Goal: Information Seeking & Learning: Learn about a topic

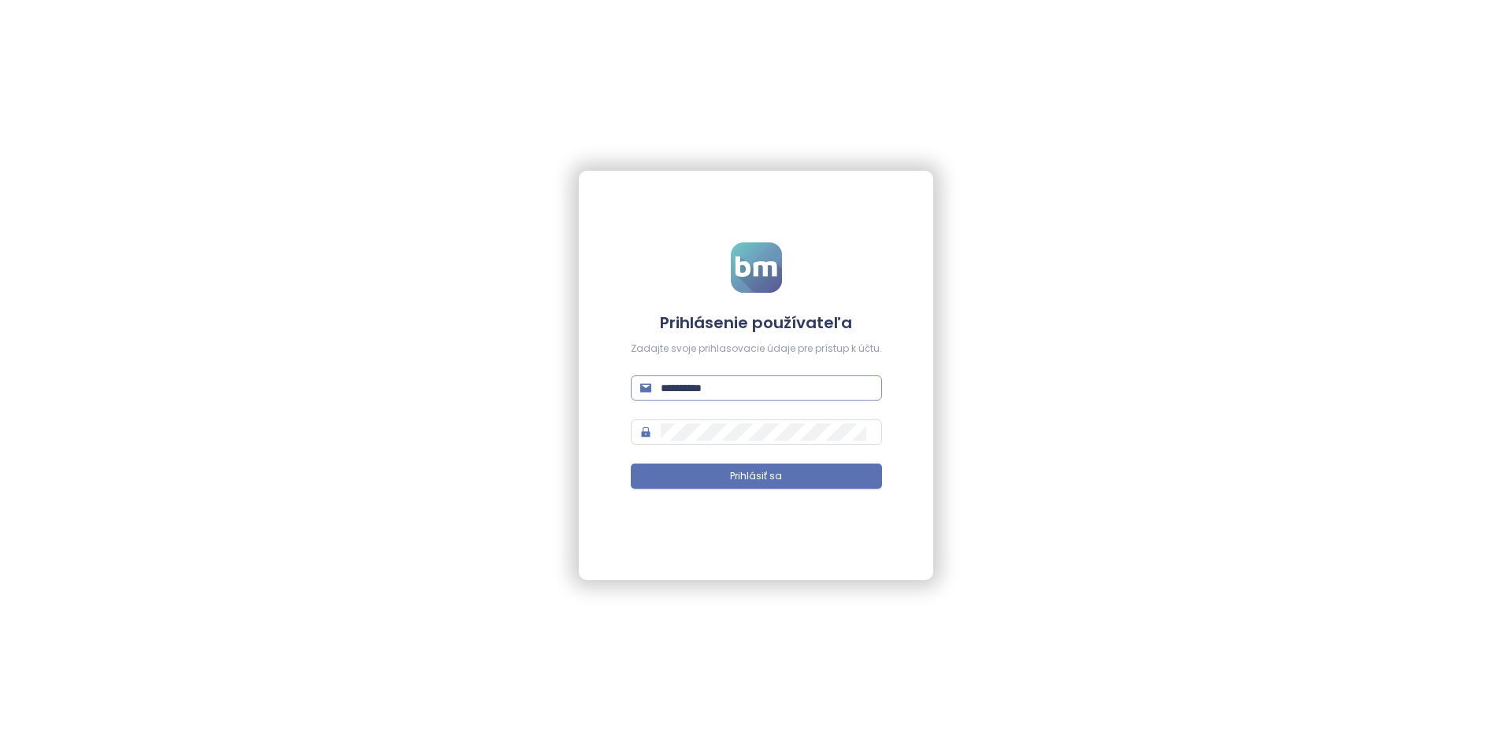
click at [765, 377] on span "**********" at bounding box center [756, 388] width 251 height 25
click at [766, 377] on span "**********" at bounding box center [756, 388] width 251 height 25
click at [768, 386] on input "**********" at bounding box center [767, 388] width 212 height 17
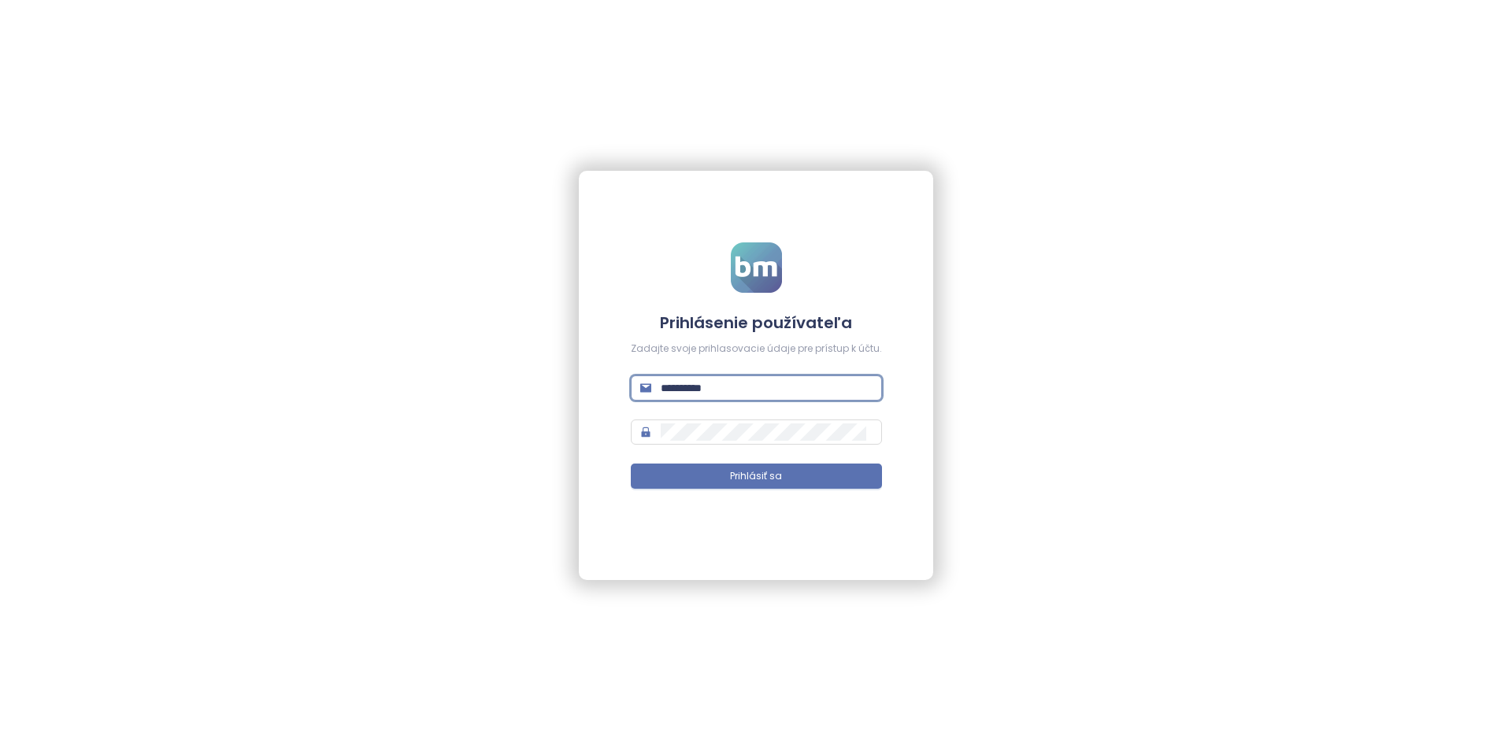
click at [768, 386] on input "**********" at bounding box center [767, 388] width 212 height 17
type input "**********"
click at [631, 464] on button "Prihlásiť sa" at bounding box center [756, 476] width 251 height 25
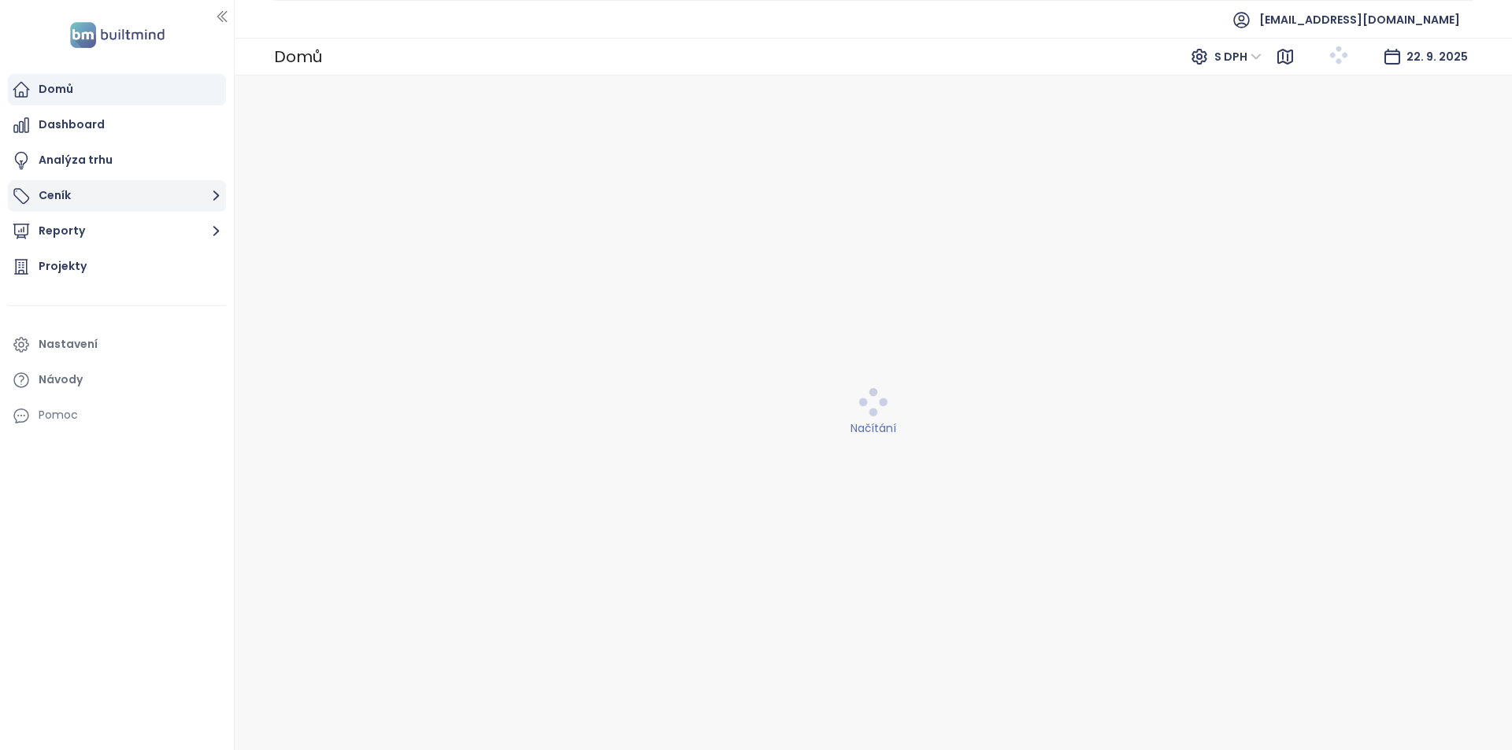
click at [91, 192] on button "Ceník" at bounding box center [117, 195] width 218 height 31
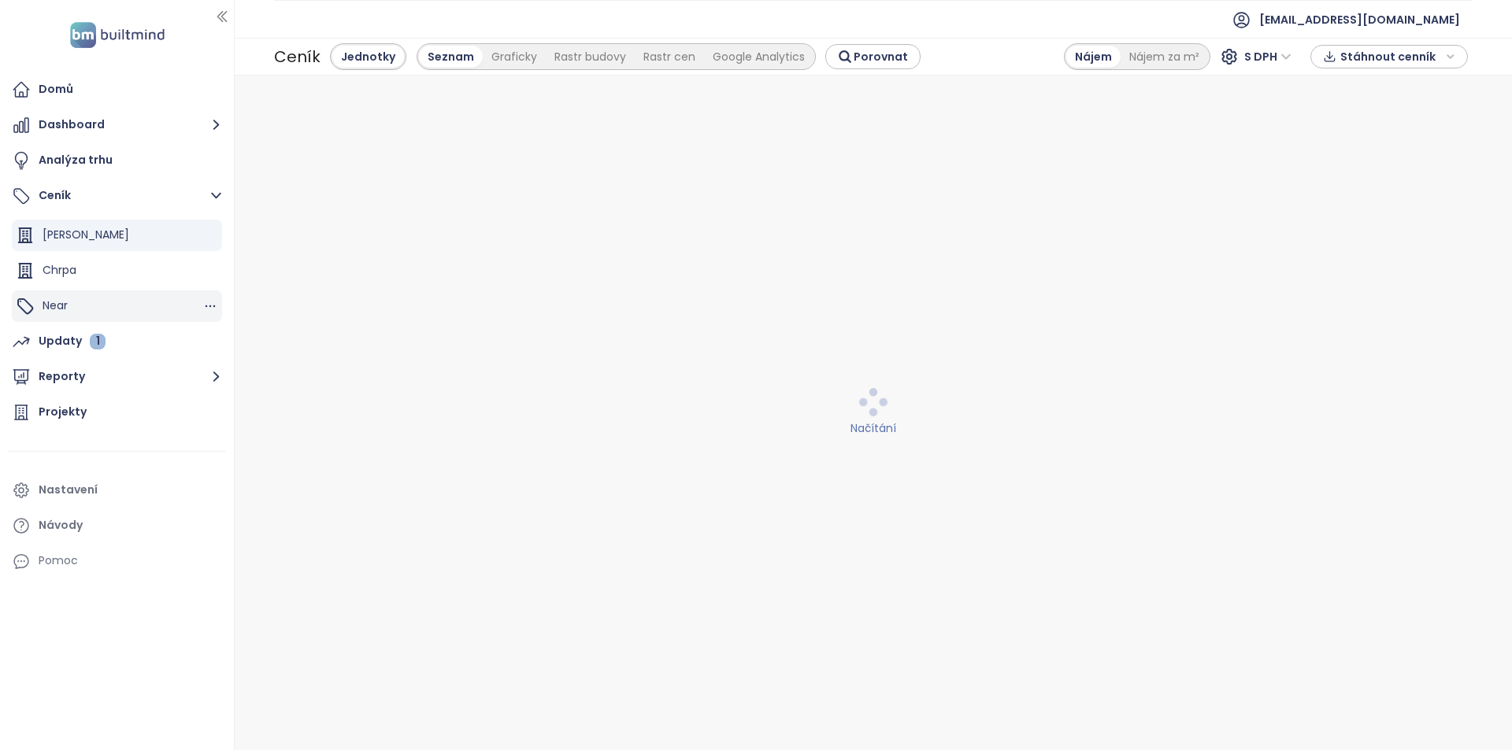
click at [102, 304] on div "Near" at bounding box center [117, 306] width 210 height 31
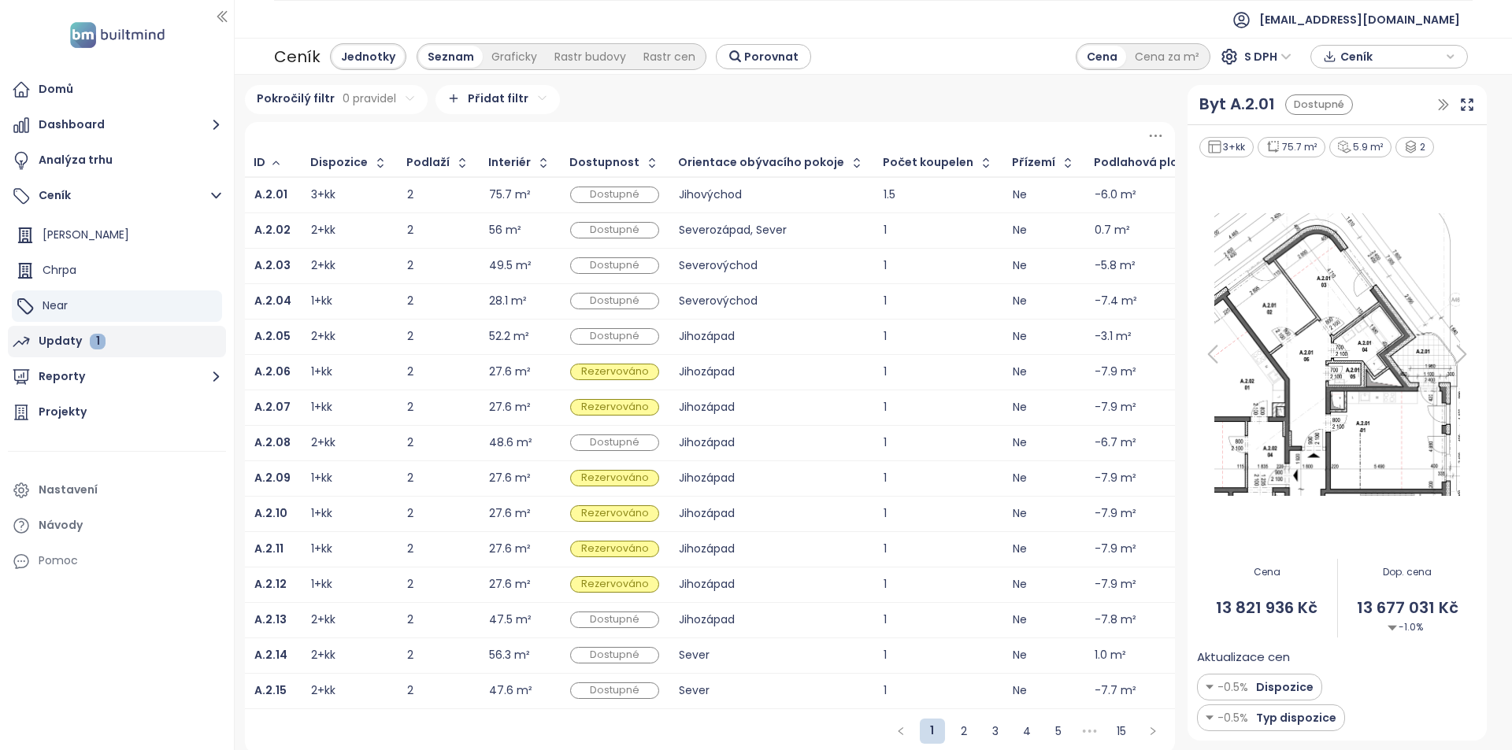
click at [100, 332] on div "Updaty 1" at bounding box center [72, 341] width 67 height 20
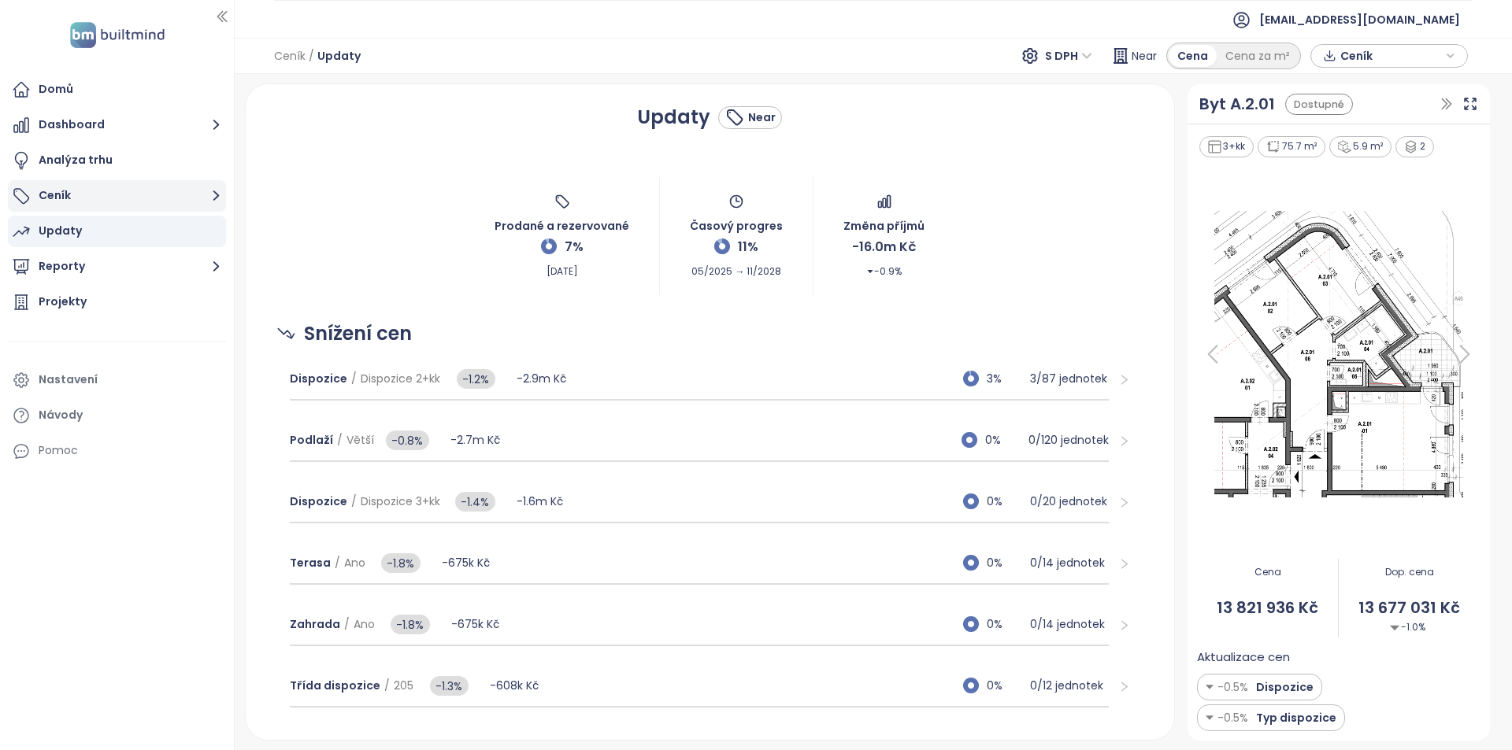
click at [83, 193] on button "Ceník" at bounding box center [117, 195] width 218 height 31
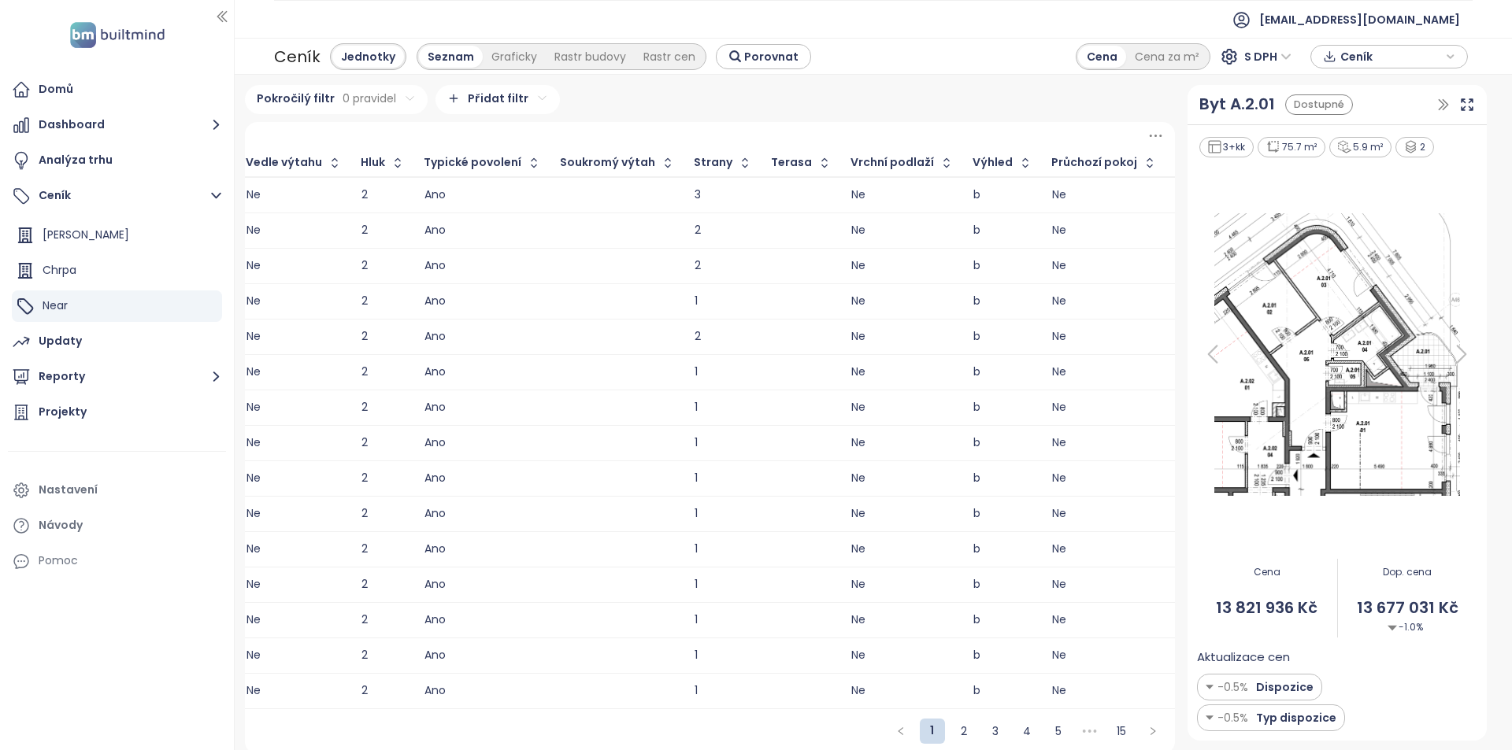
scroll to position [0, 1937]
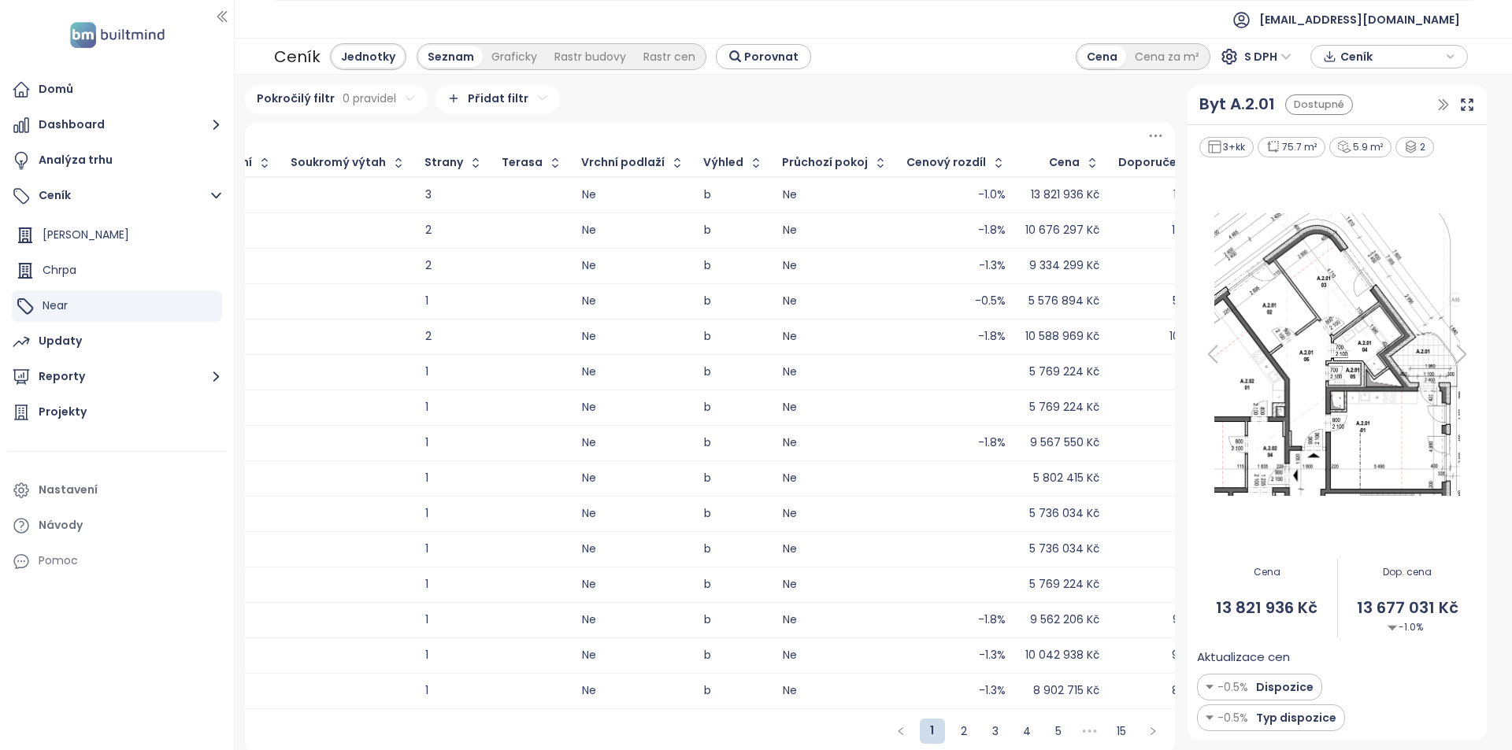
click at [1151, 134] on icon at bounding box center [1156, 136] width 20 height 20
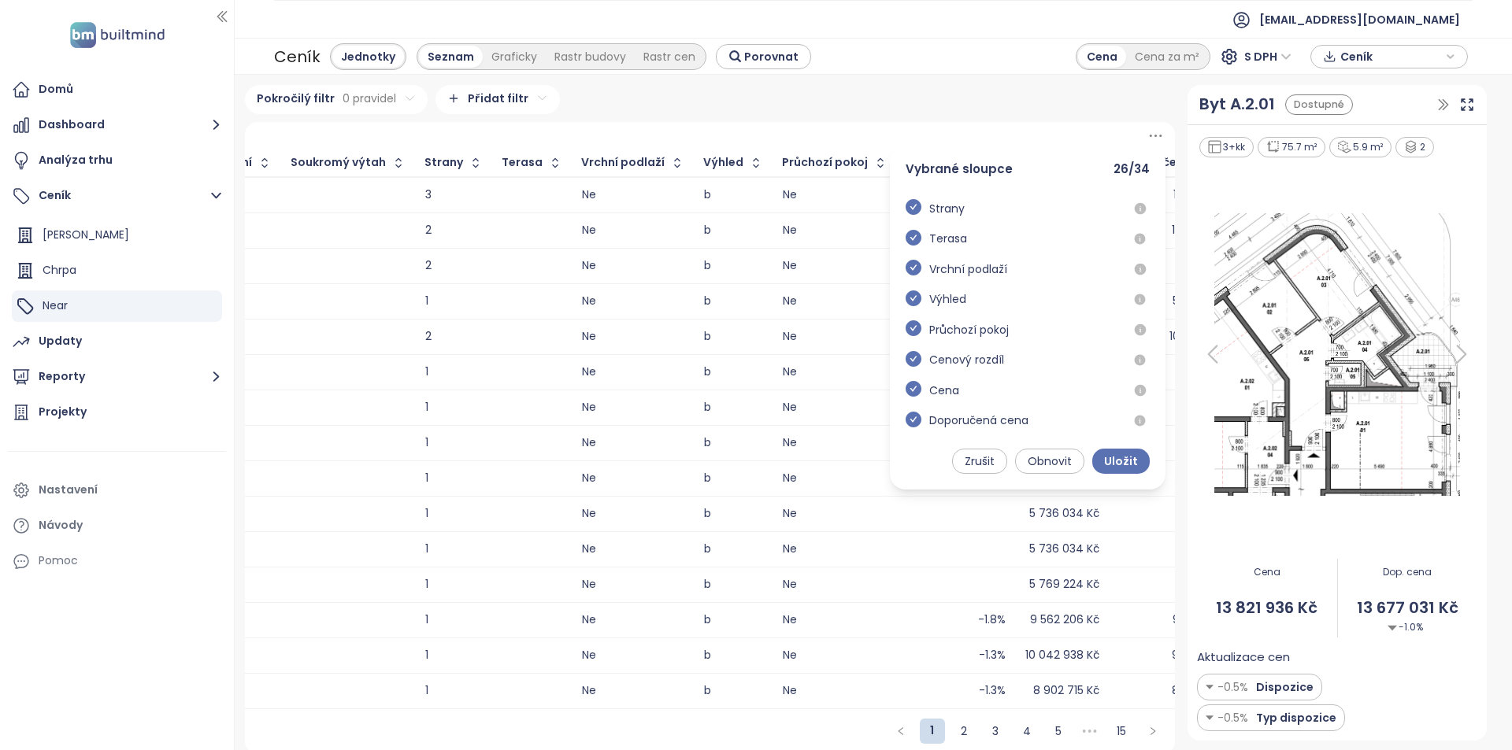
scroll to position [794, 0]
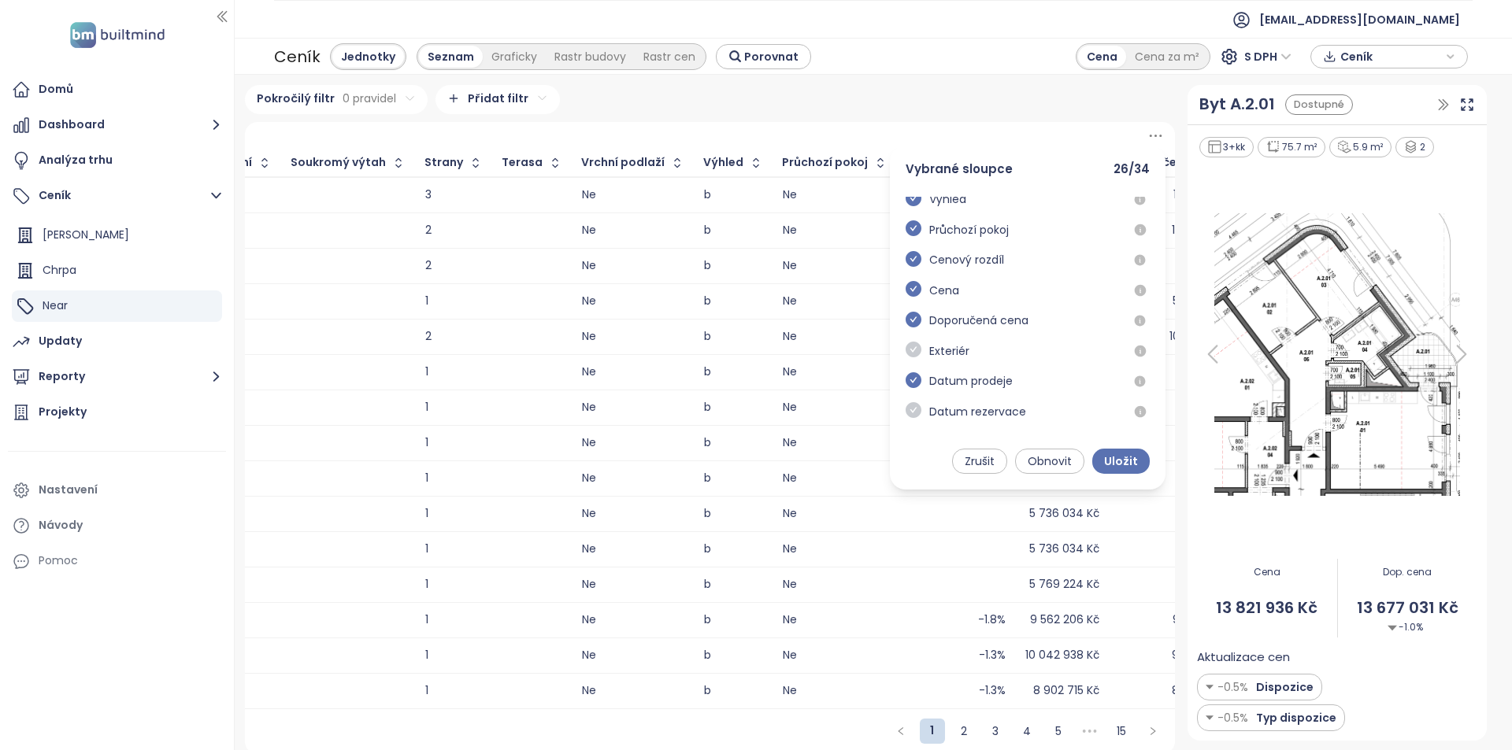
drag, startPoint x: 914, startPoint y: 375, endPoint x: 907, endPoint y: 380, distance: 9.0
click at [907, 380] on div "Datum prodeje" at bounding box center [958, 387] width 107 height 31
click at [907, 380] on icon "check-circle" at bounding box center [913, 380] width 16 height 16
click at [905, 412] on icon "check-circle" at bounding box center [913, 410] width 16 height 16
click at [1128, 461] on span "Uložit" at bounding box center [1121, 461] width 34 height 17
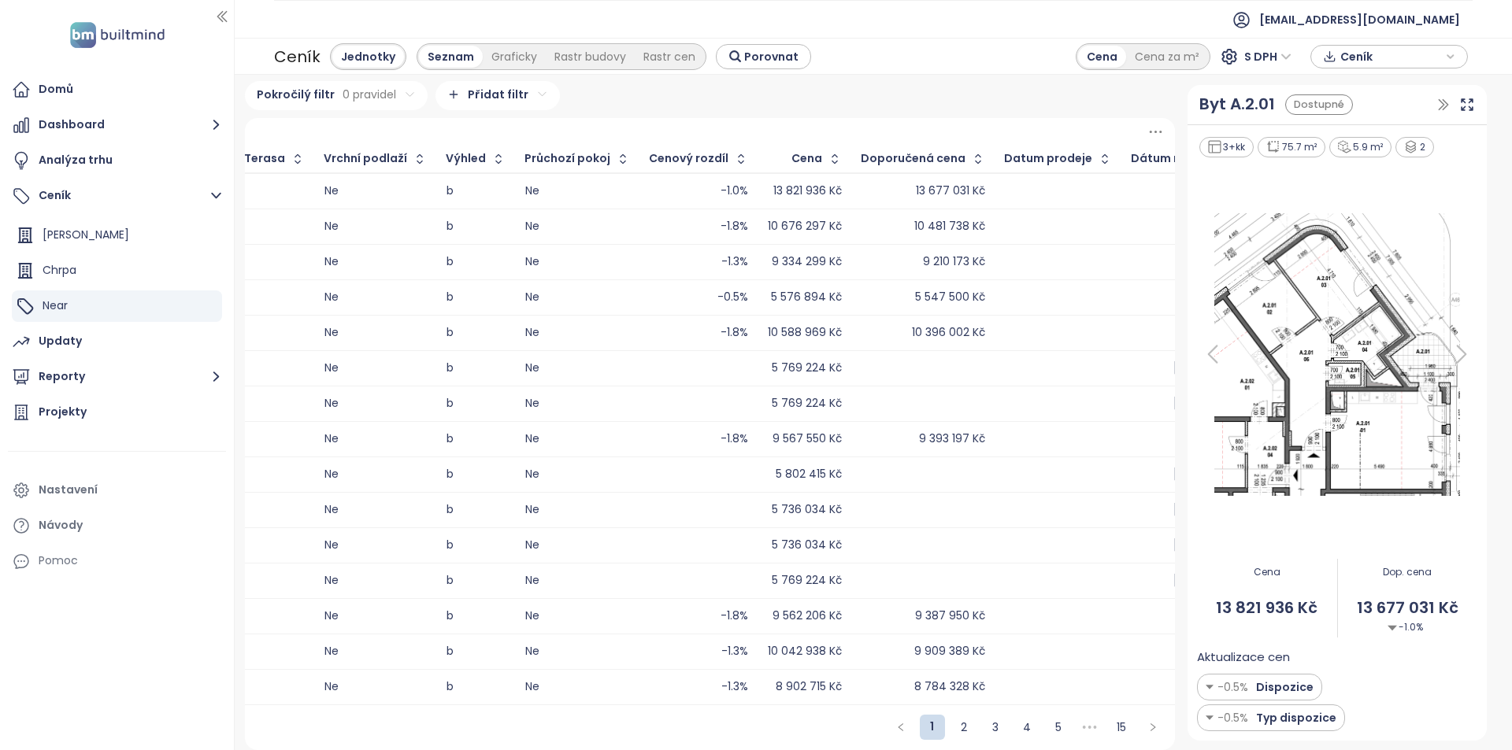
scroll to position [15, 0]
click at [82, 350] on div "Updaty" at bounding box center [117, 341] width 218 height 31
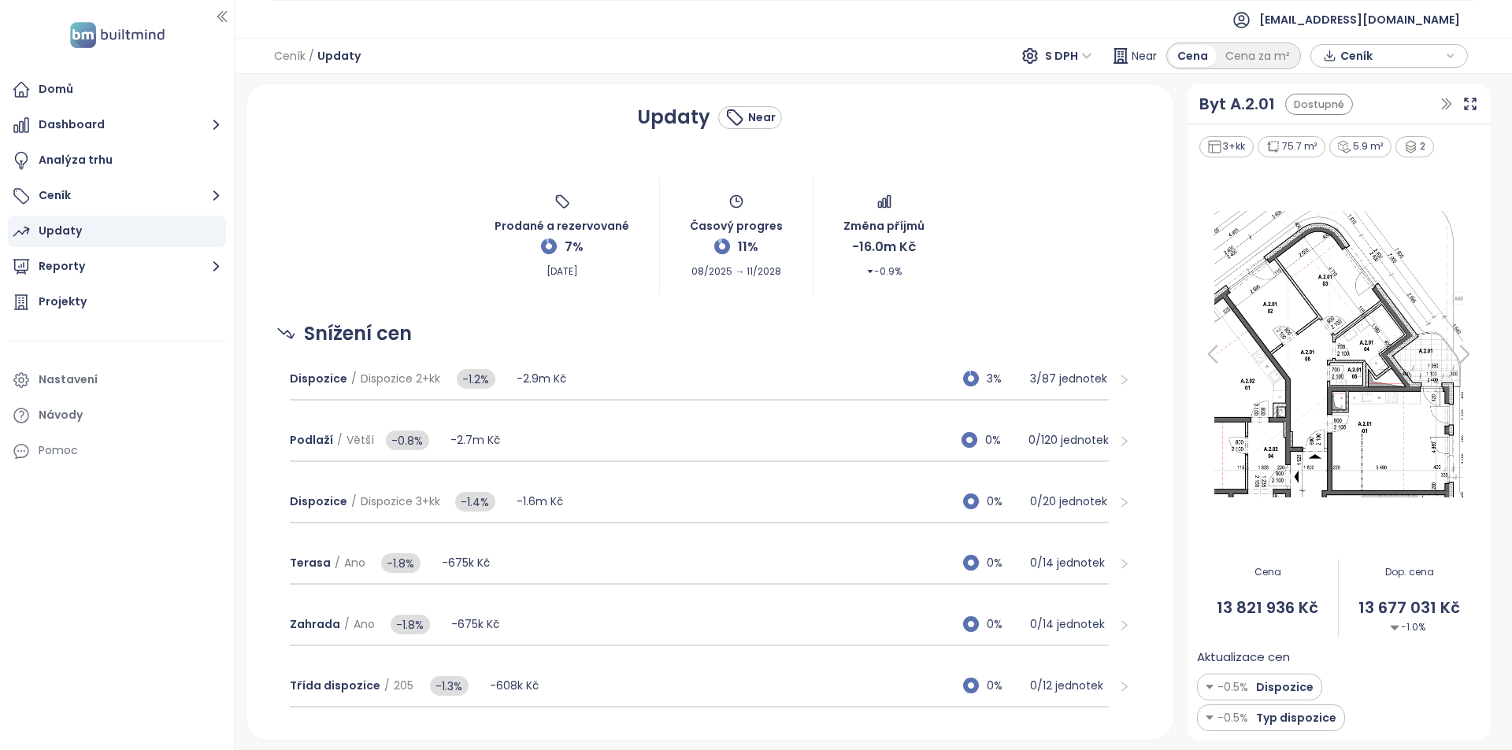
click at [761, 121] on div "Near" at bounding box center [762, 117] width 28 height 17
click at [733, 113] on icon at bounding box center [734, 117] width 19 height 19
click at [752, 117] on div "Near" at bounding box center [762, 117] width 28 height 17
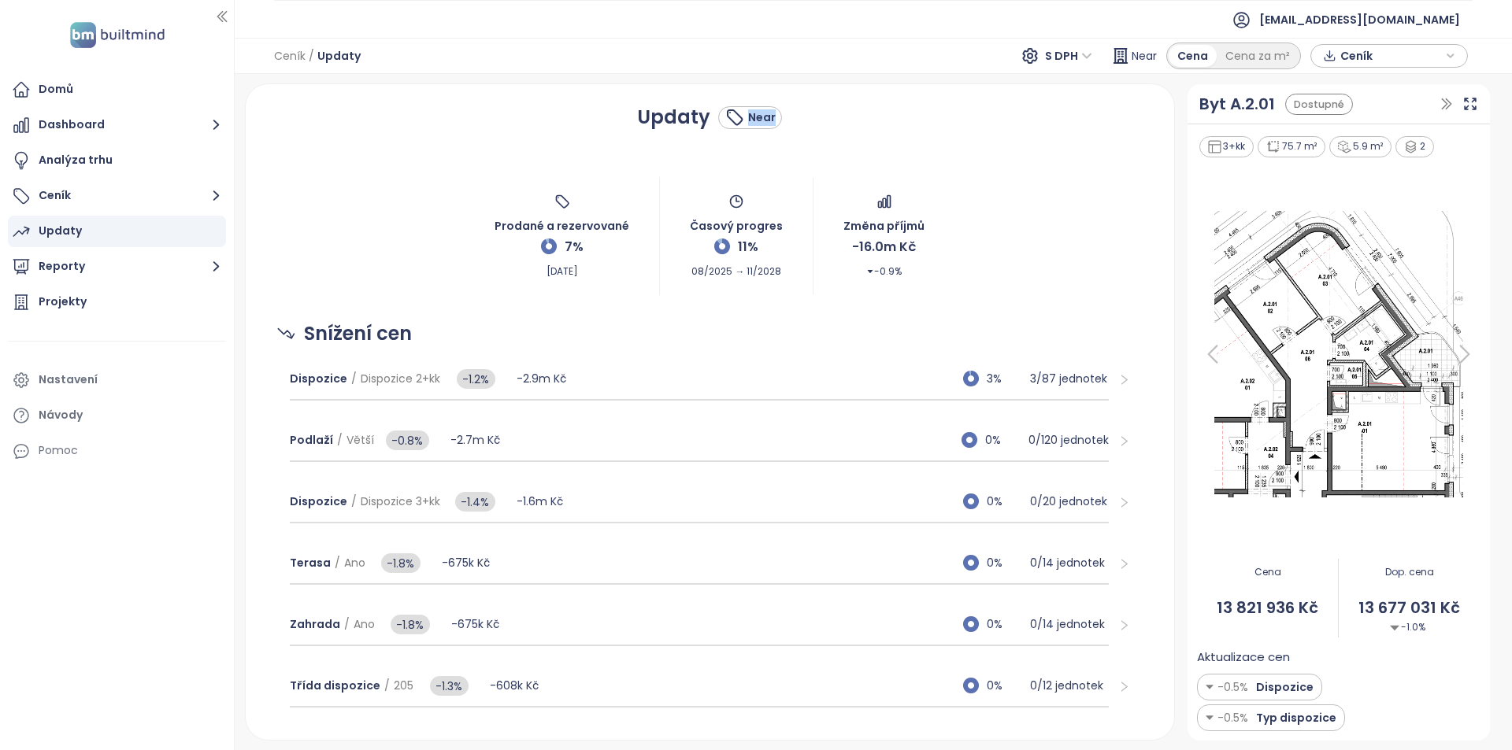
click at [752, 117] on div "Near" at bounding box center [762, 117] width 28 height 17
click at [753, 117] on div "Near" at bounding box center [762, 117] width 28 height 17
click at [102, 196] on button "Ceník" at bounding box center [117, 195] width 218 height 31
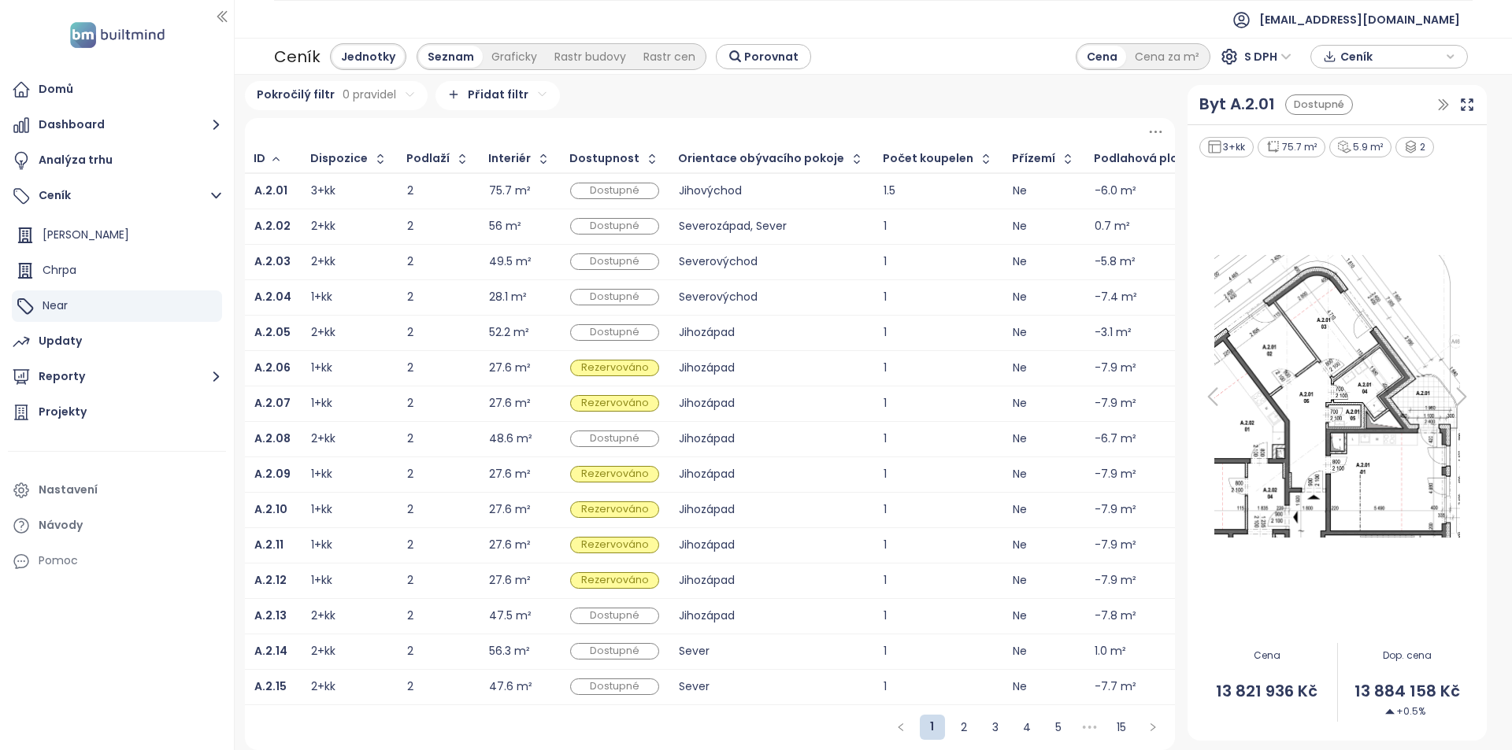
scroll to position [15, 0]
click at [118, 348] on div "Updaty" at bounding box center [117, 341] width 218 height 31
